Goal: Unclear

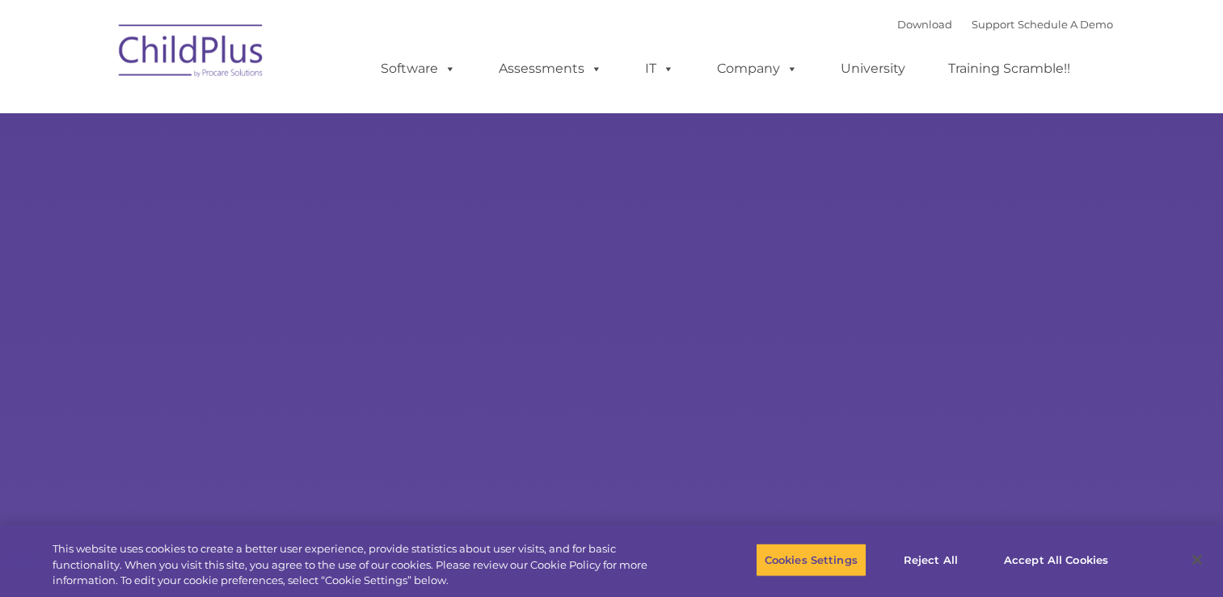
type input ""
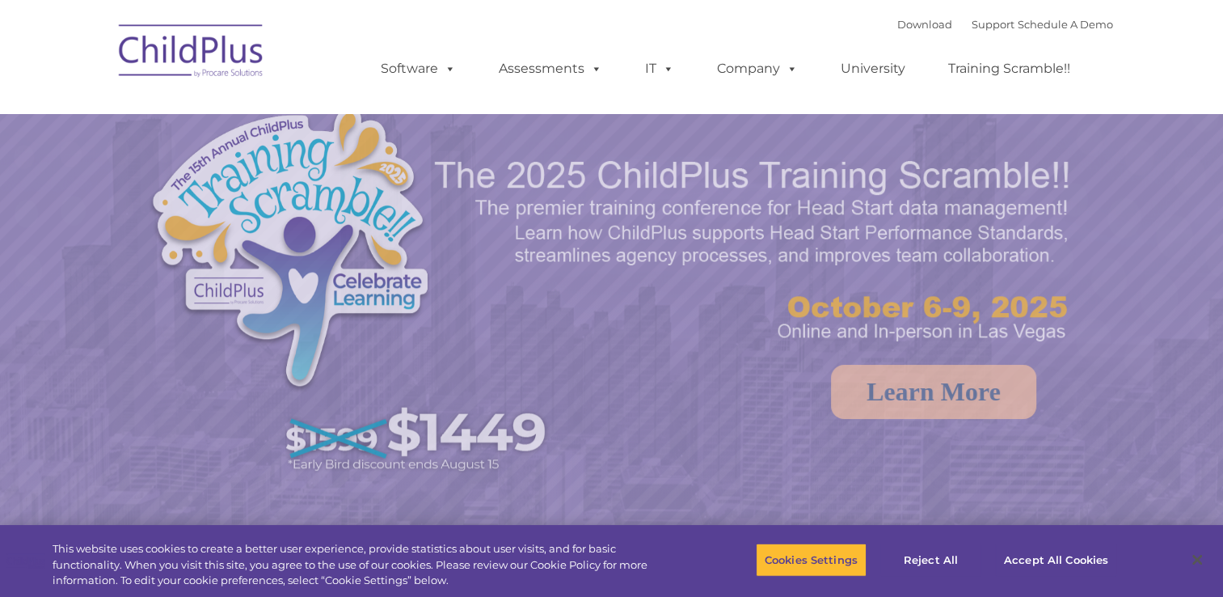
select select "MEDIUM"
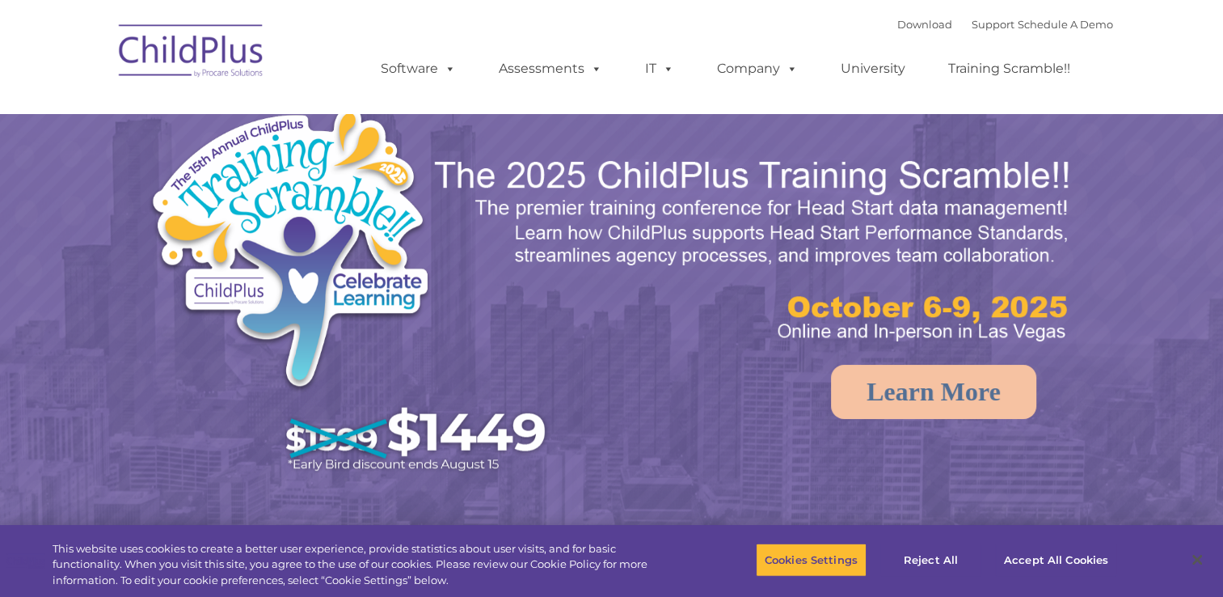
select select "MEDIUM"
